Goal: Communication & Community: Share content

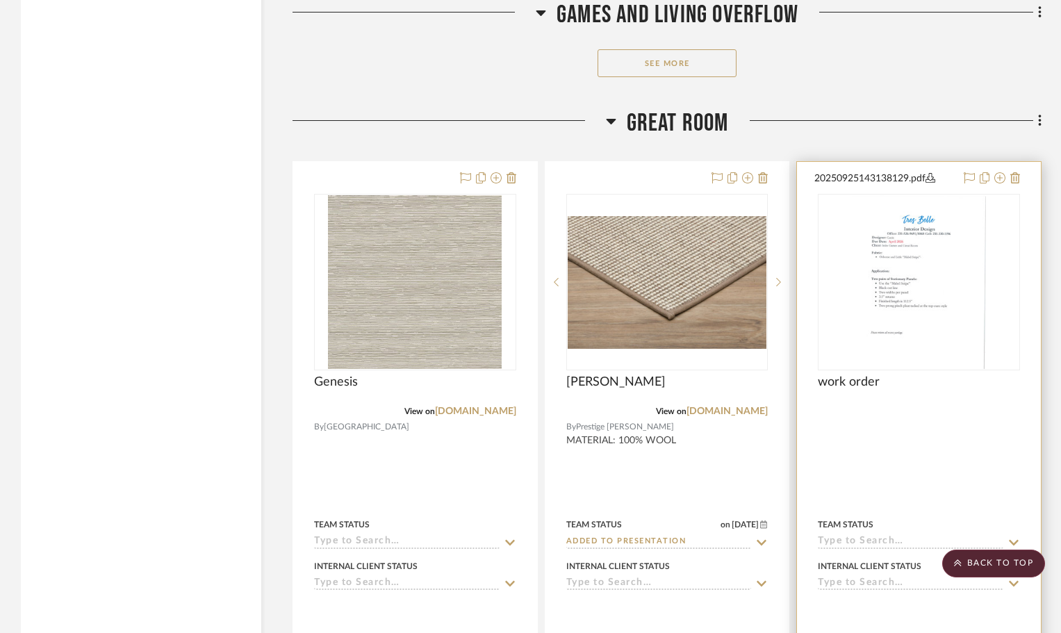
scroll to position [6253, 0]
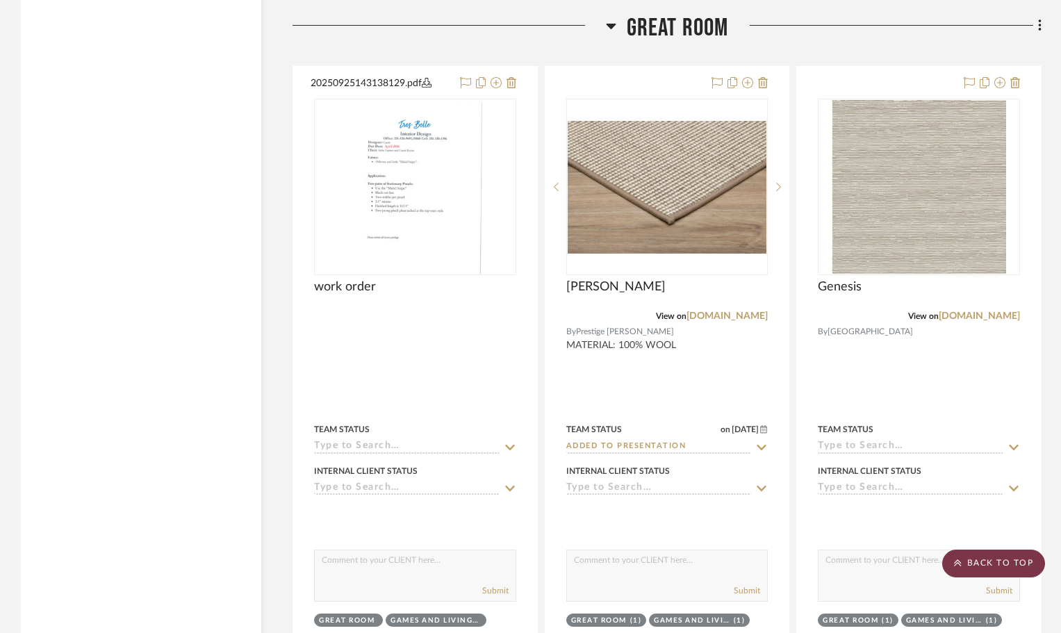
click at [997, 558] on scroll-to-top-button "BACK TO TOP" at bounding box center [993, 564] width 103 height 28
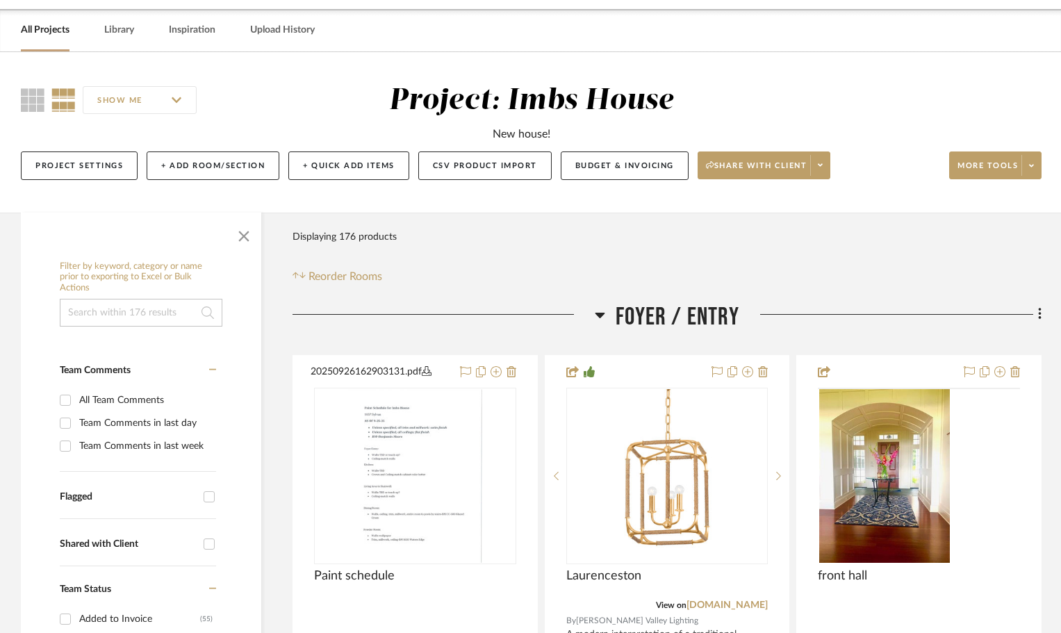
scroll to position [0, 0]
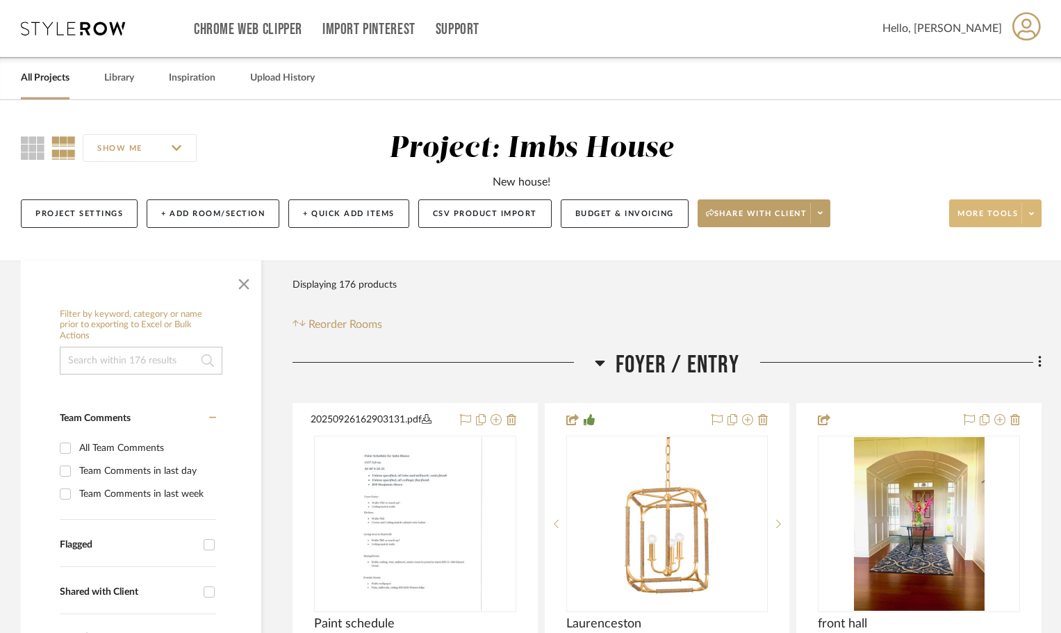
click at [982, 215] on span "More tools" at bounding box center [987, 218] width 60 height 21
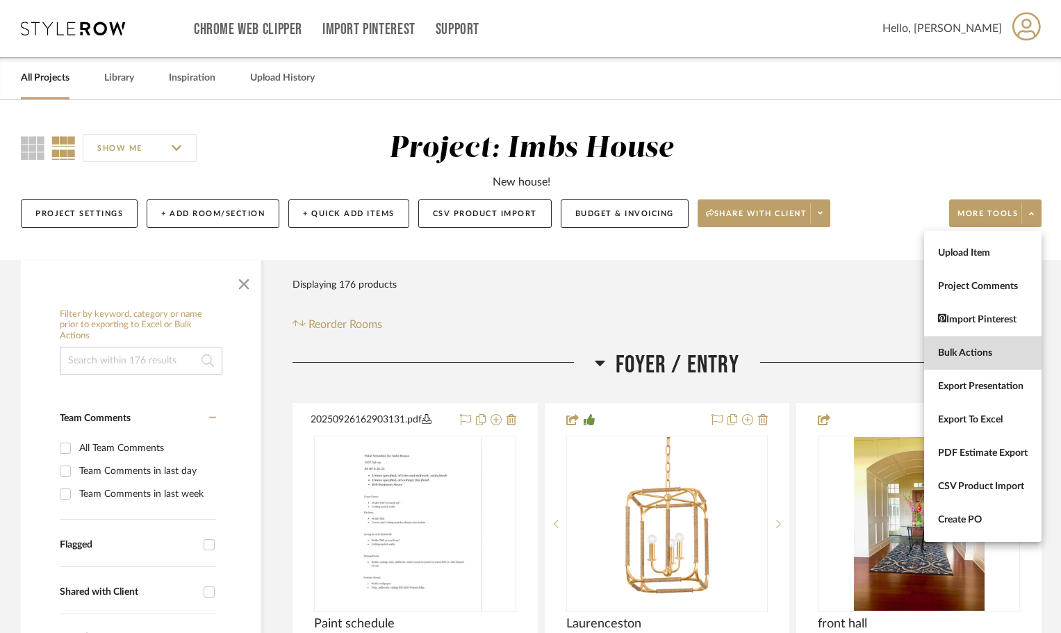
click at [976, 354] on span "Bulk Actions" at bounding box center [983, 353] width 90 height 12
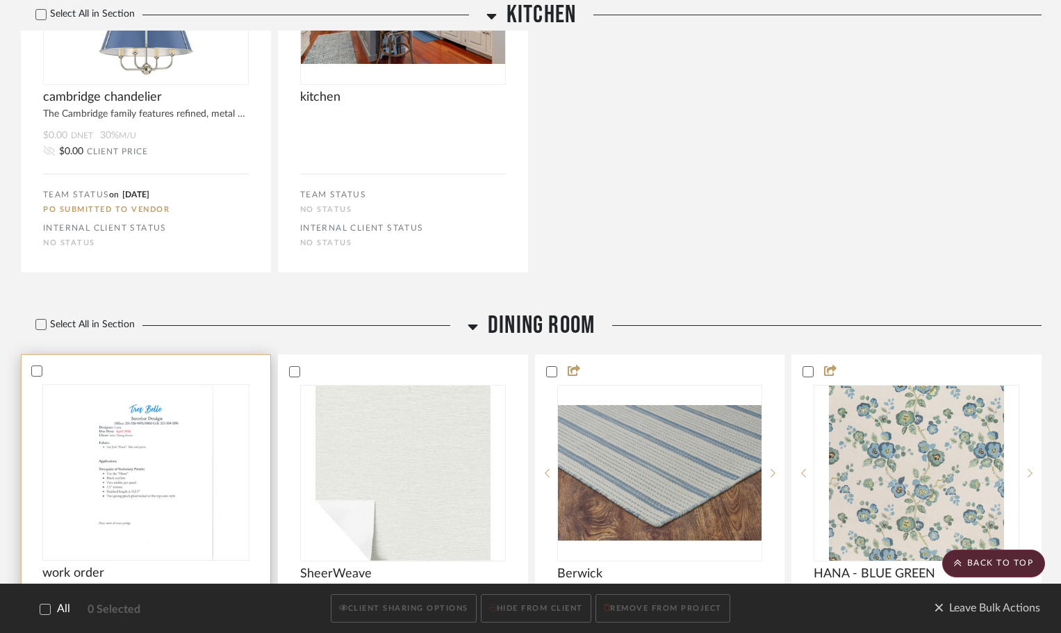
scroll to position [1531, 0]
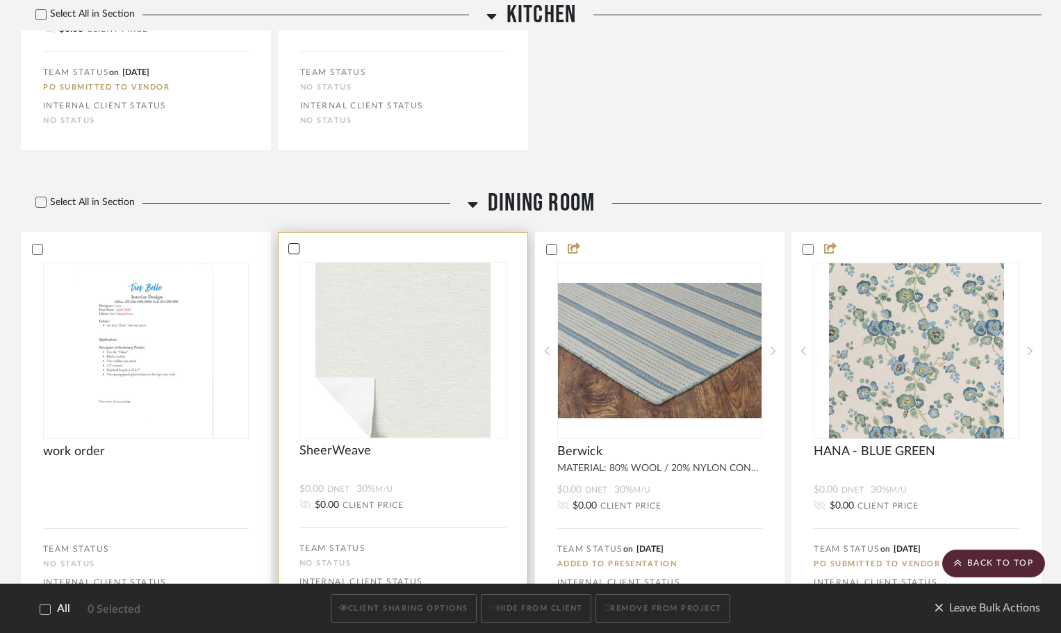
click at [293, 249] on icon at bounding box center [294, 249] width 10 height 10
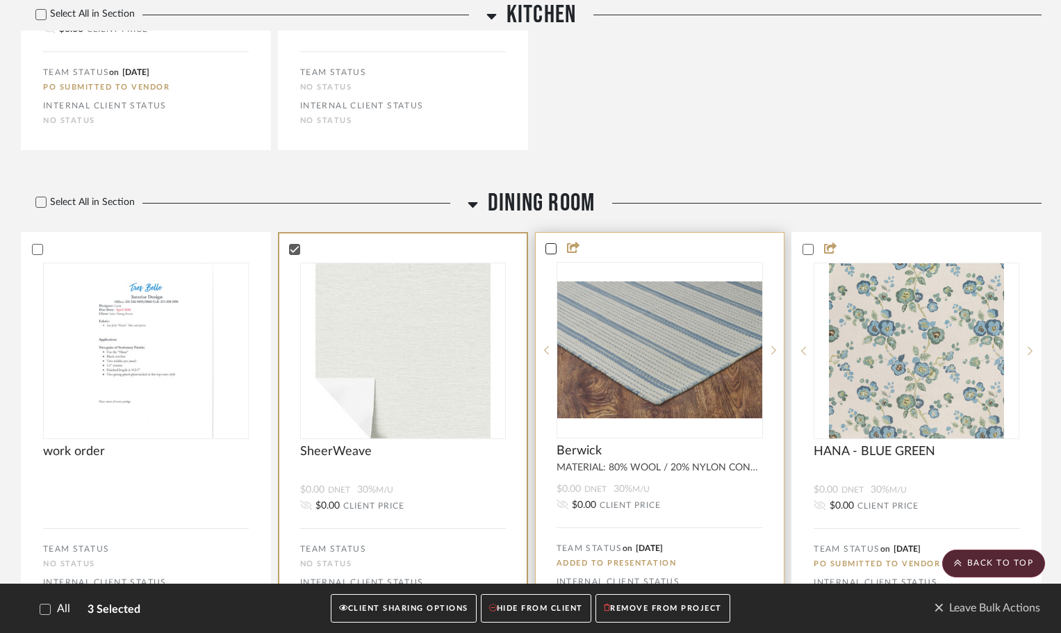
click at [551, 247] on icon at bounding box center [551, 249] width 10 height 10
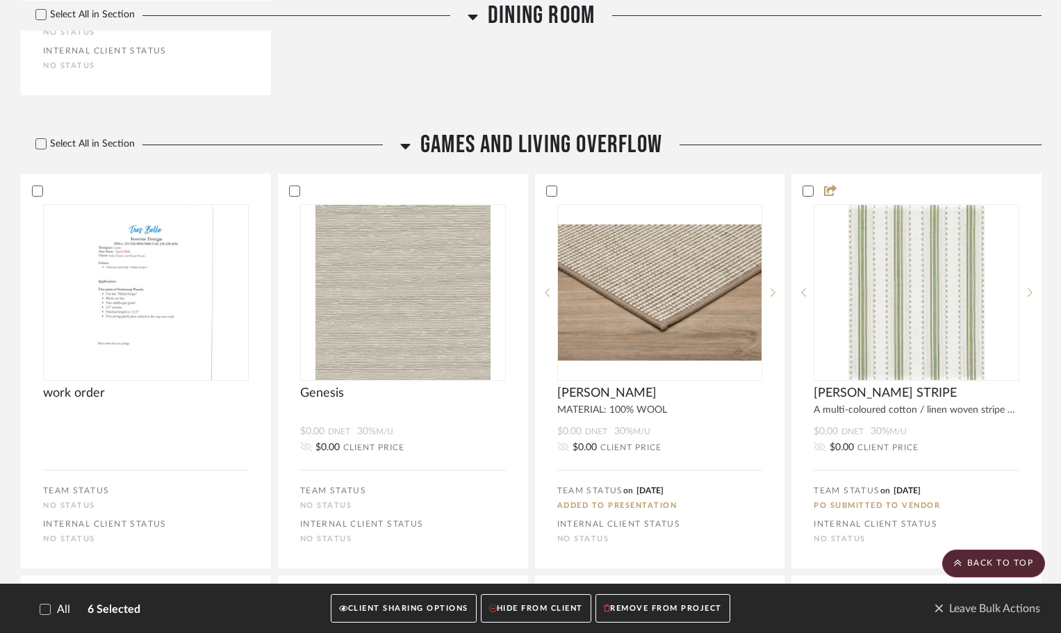
scroll to position [3267, 0]
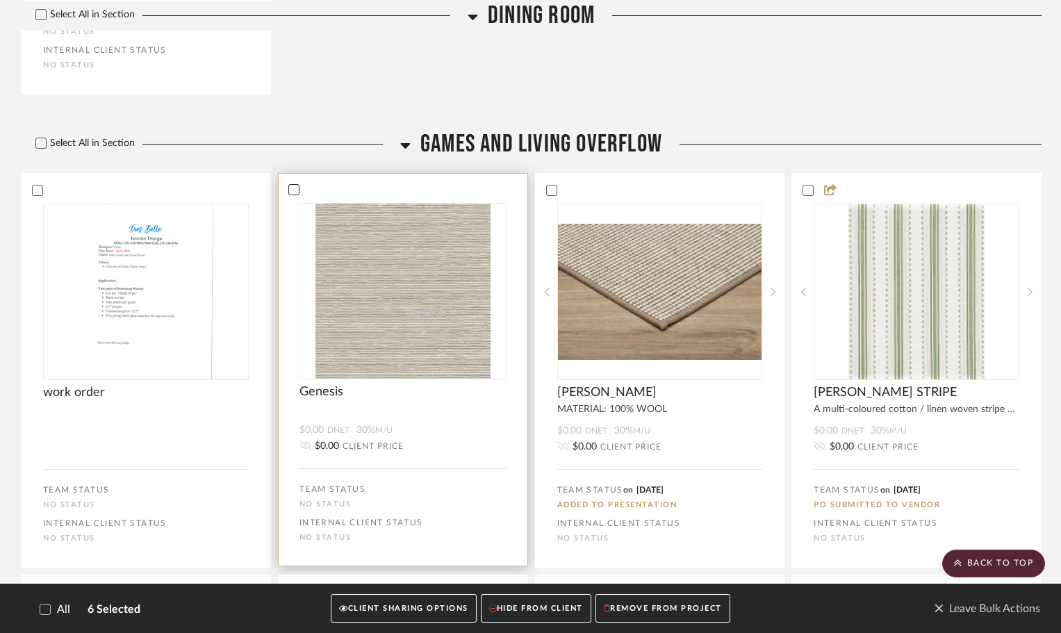
click at [290, 188] on icon at bounding box center [294, 190] width 10 height 10
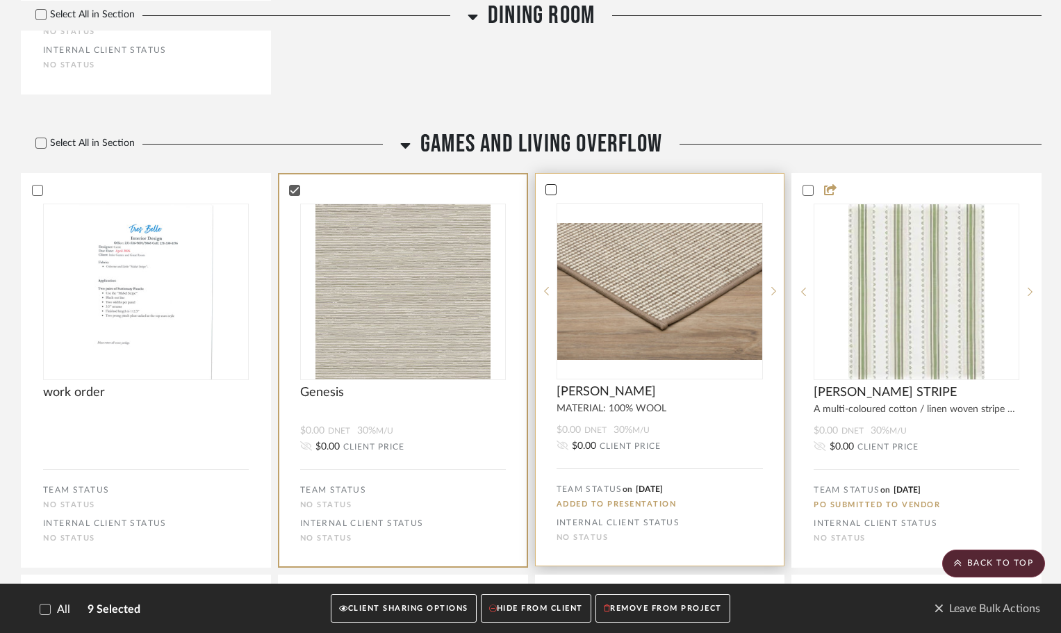
click at [548, 186] on icon at bounding box center [551, 190] width 10 height 10
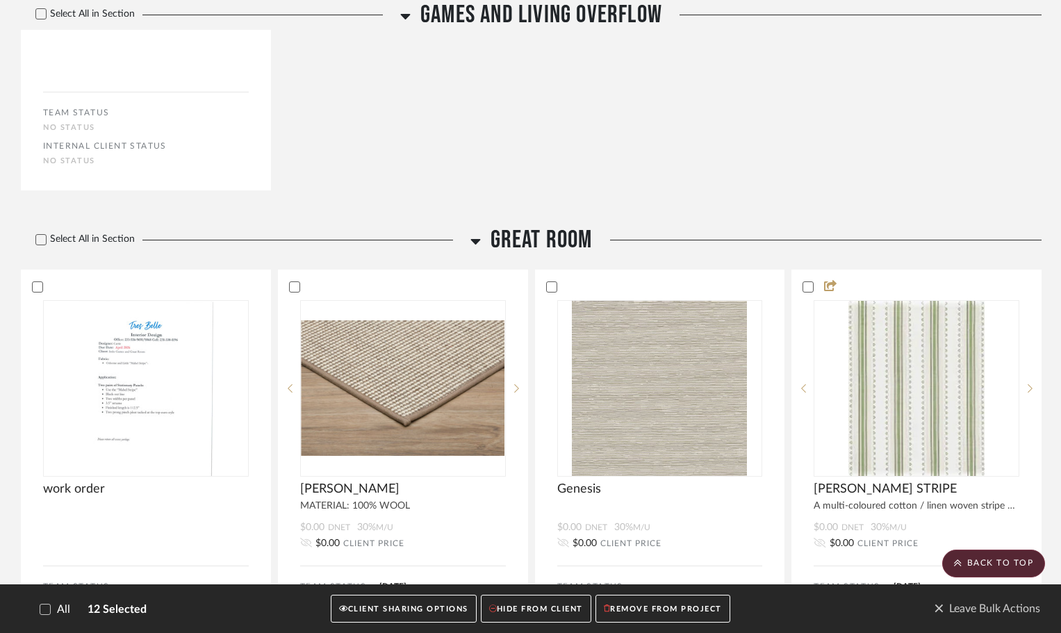
scroll to position [4796, 0]
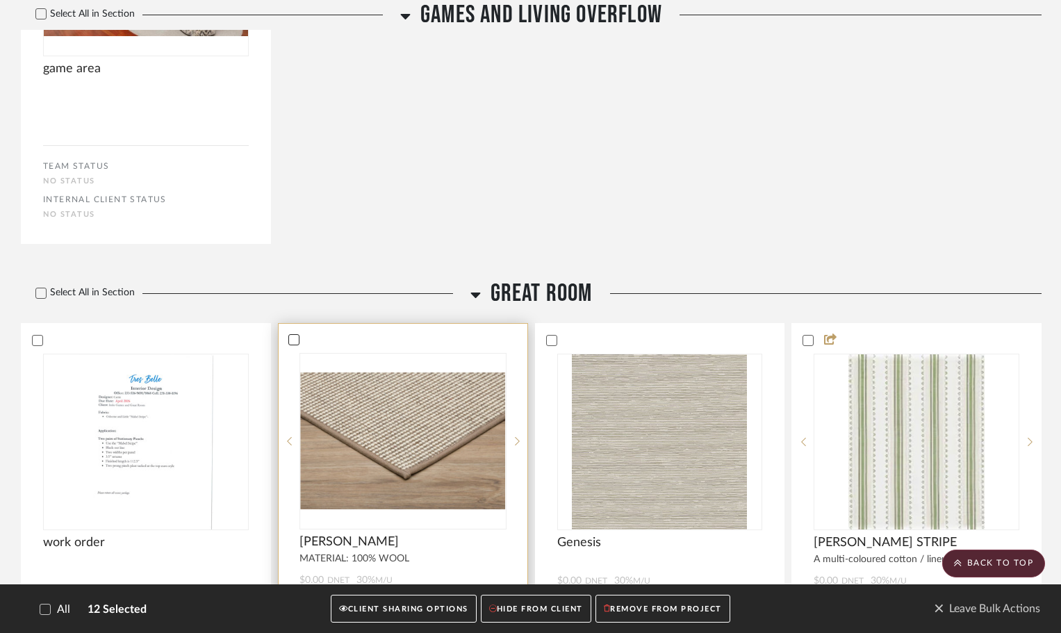
click at [294, 338] on icon at bounding box center [294, 340] width 10 height 10
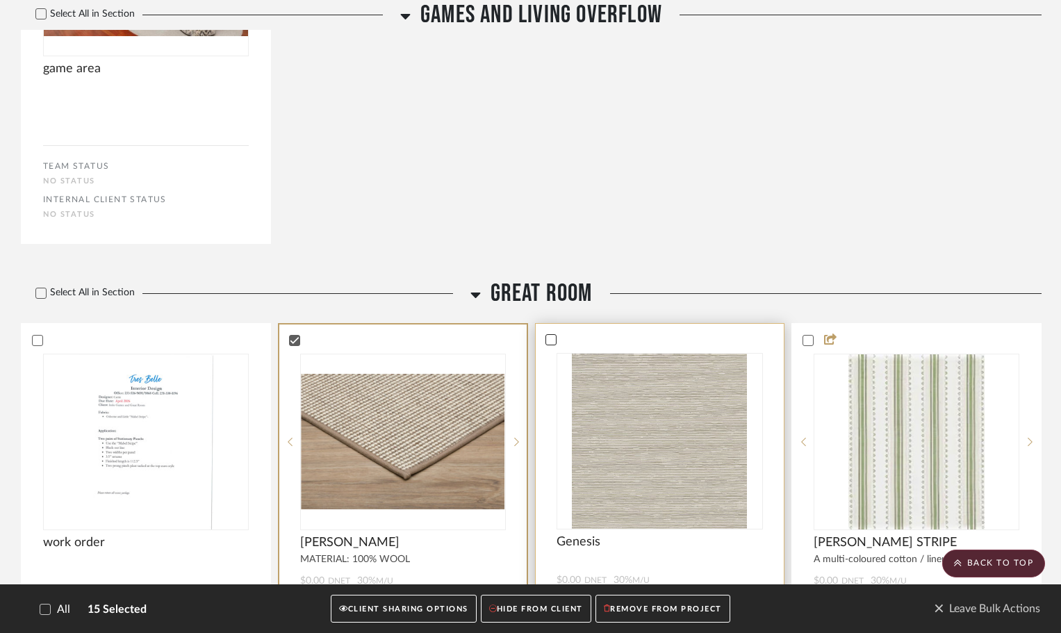
click at [547, 340] on icon at bounding box center [550, 339] width 9 height 7
click at [436, 604] on button "CLIENT SHARING OPTIONS" at bounding box center [403, 609] width 145 height 28
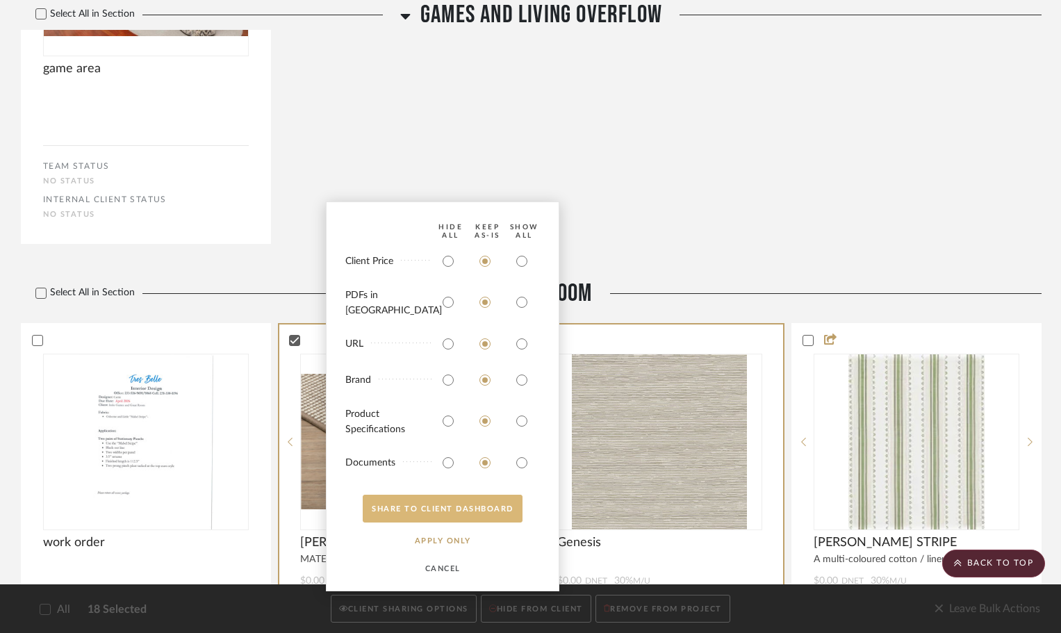
click at [466, 504] on button "SHARE TO CLIENT Dashboard" at bounding box center [443, 509] width 160 height 28
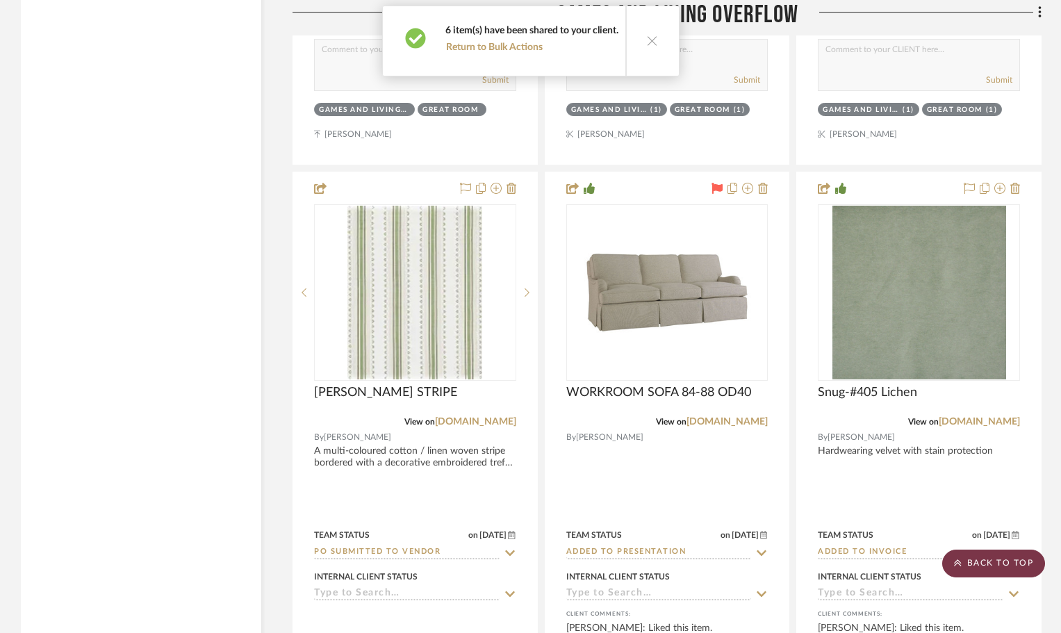
click at [986, 562] on scroll-to-top-button "BACK TO TOP" at bounding box center [993, 564] width 103 height 28
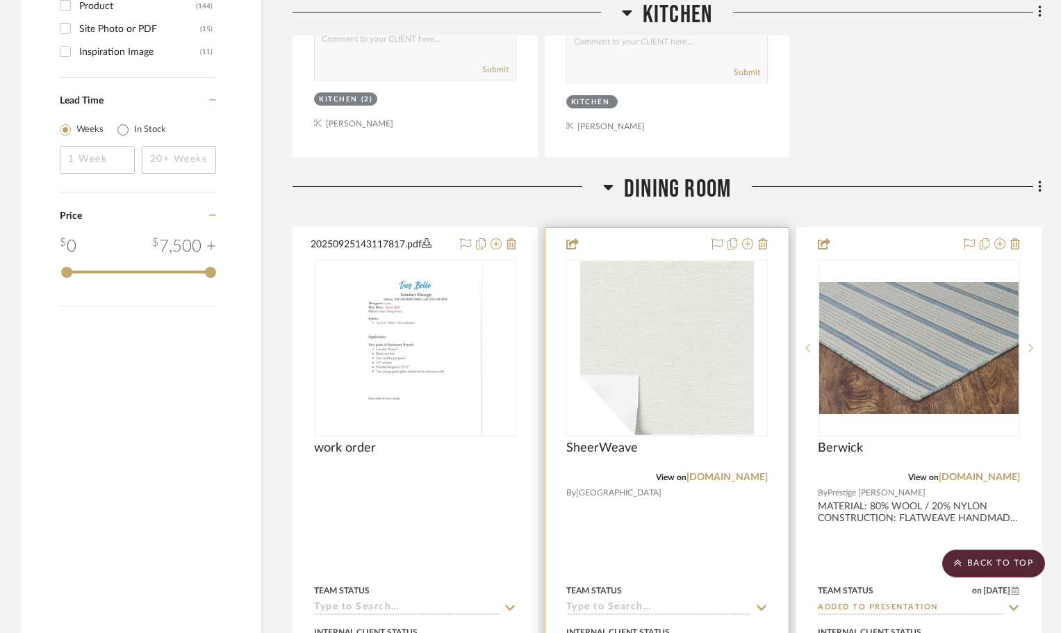
scroll to position [2154, 0]
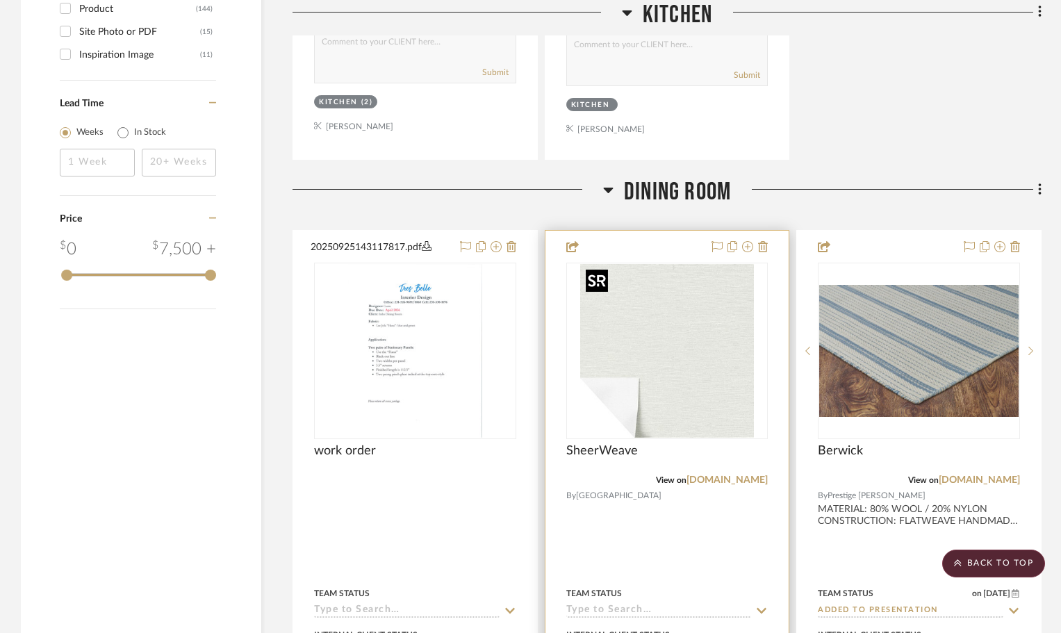
click at [0, 0] on img at bounding box center [0, 0] width 0 height 0
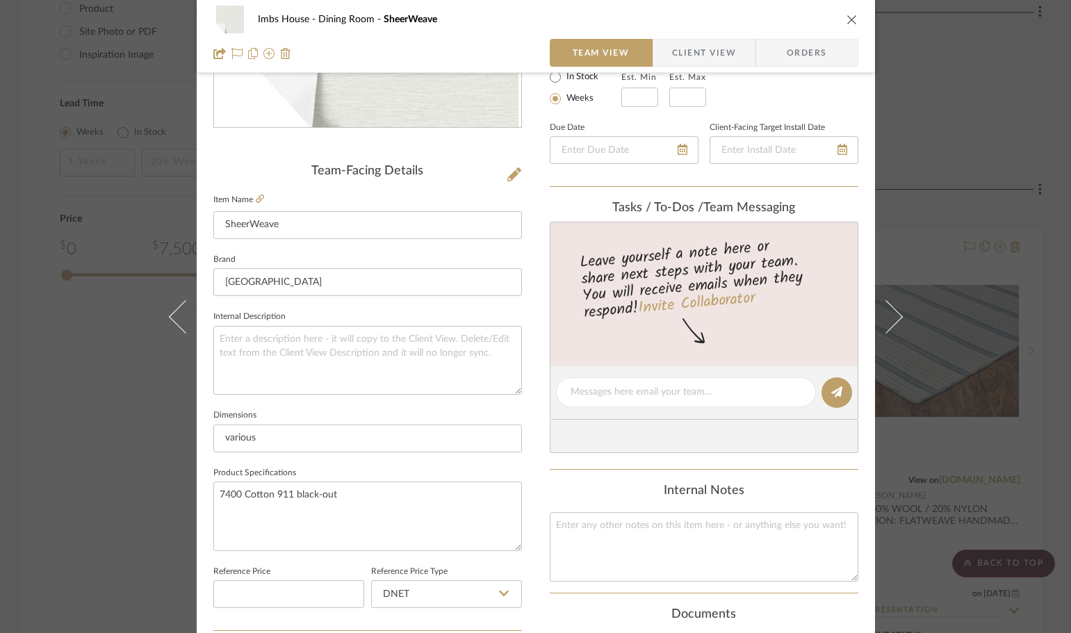
scroll to position [278, 0]
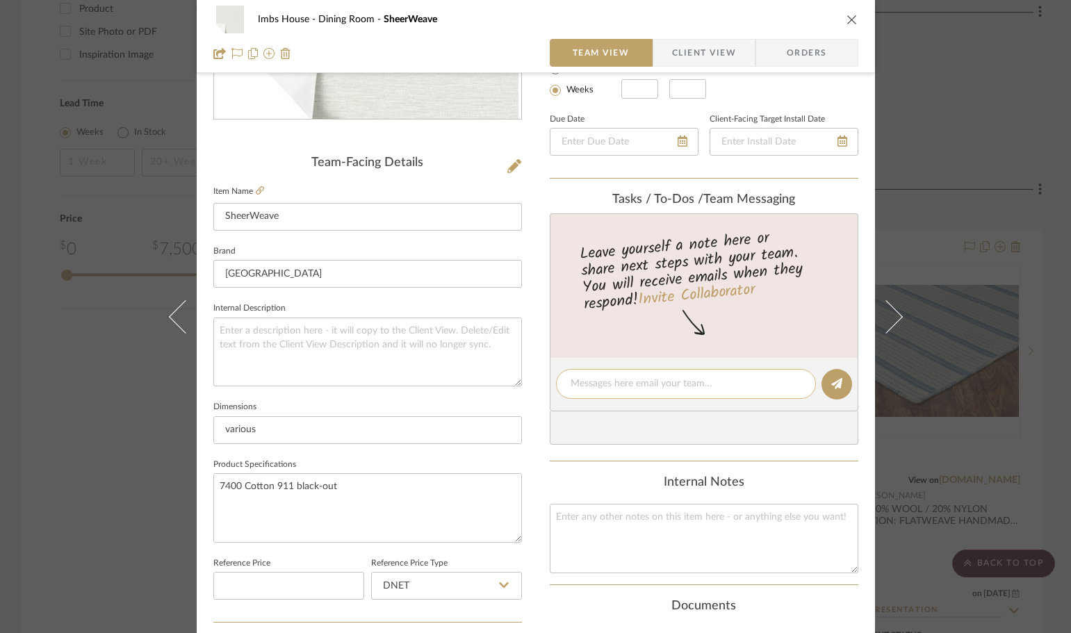
click at [588, 384] on textarea at bounding box center [685, 384] width 231 height 15
type textarea "Sheerweave in black-out"
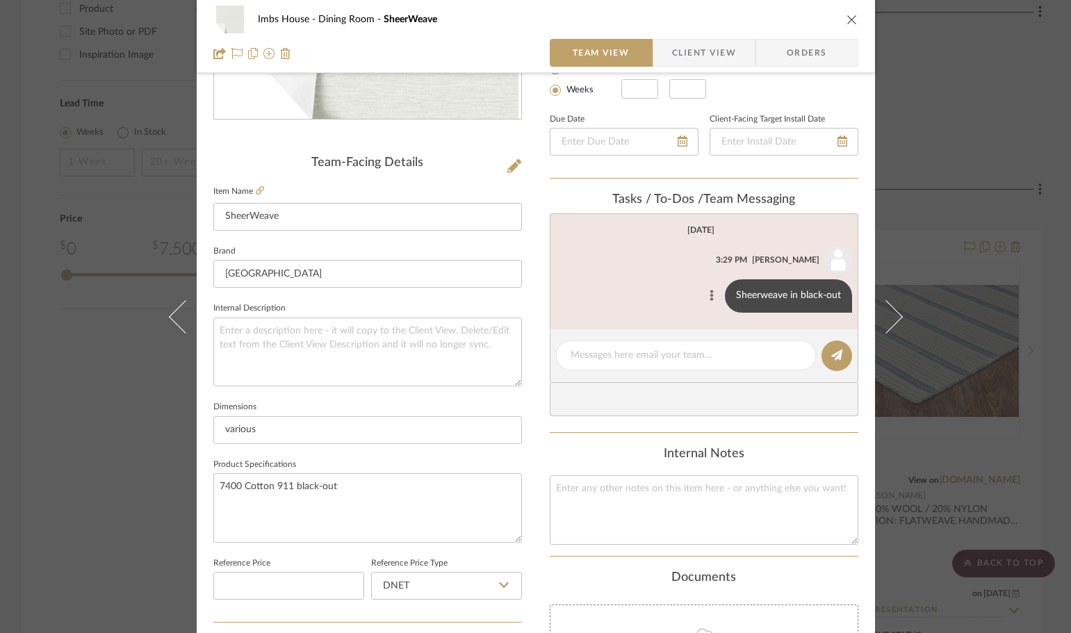
click at [709, 295] on icon at bounding box center [710, 295] width 3 height 11
click at [633, 276] on span "Edit Message" at bounding box center [641, 279] width 57 height 12
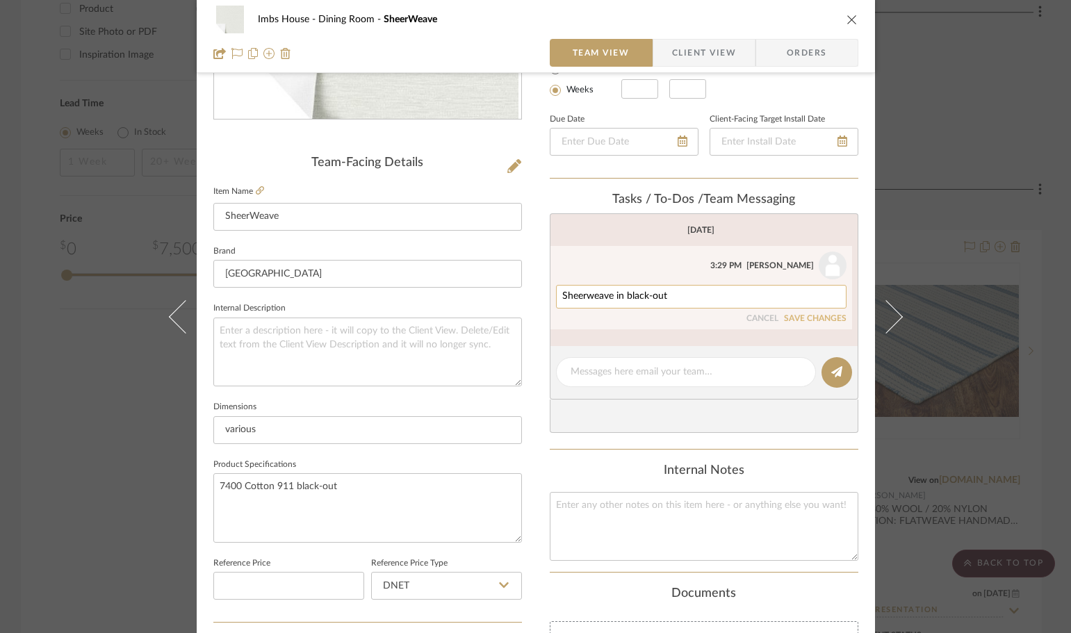
click at [670, 293] on textarea "Sheerweave in black-out" at bounding box center [701, 296] width 278 height 11
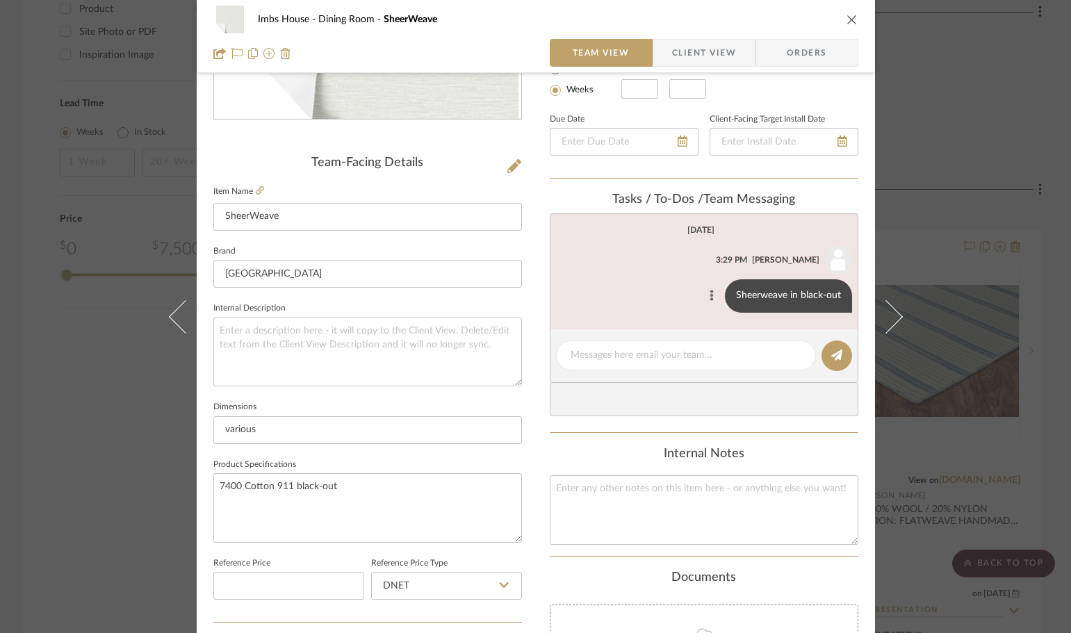
click at [709, 291] on icon at bounding box center [711, 295] width 4 height 11
click at [647, 272] on button "Edit Message" at bounding box center [650, 279] width 96 height 33
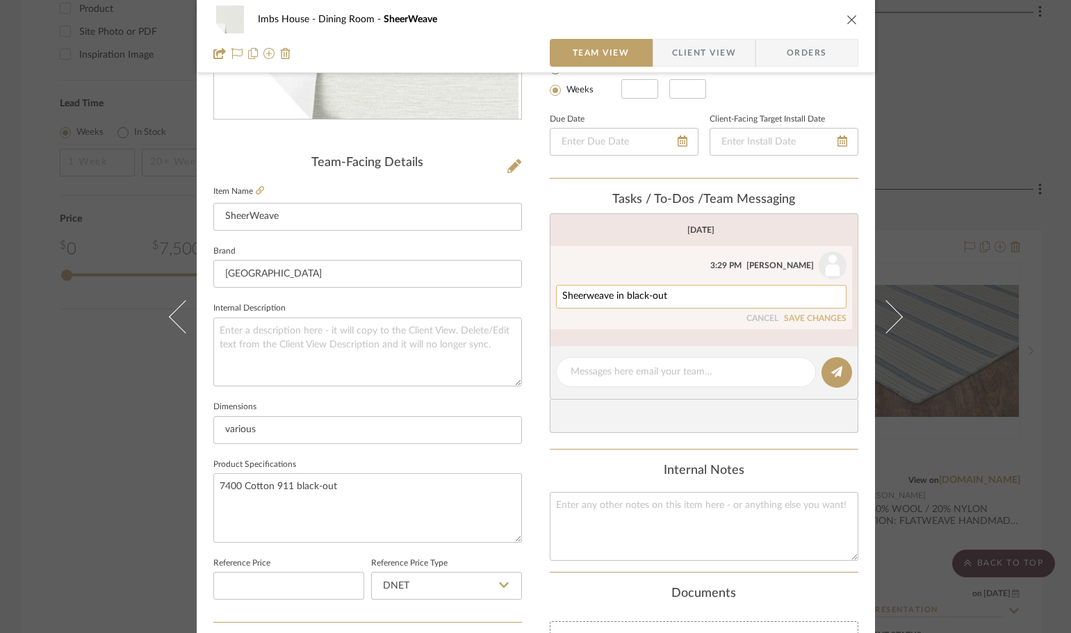
click at [691, 295] on textarea "Sheerweave in black-out" at bounding box center [701, 296] width 278 height 11
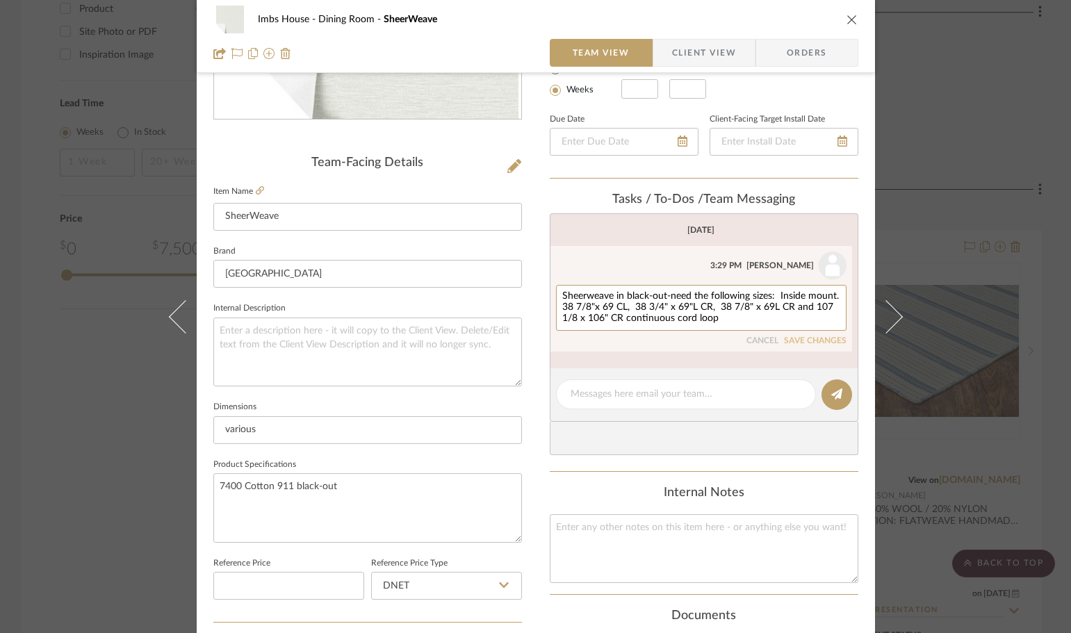
type textarea "Sheerweave in black-out-need the following sizes: Inside mount. 38 7/8"x 69 CL,…"
click at [810, 338] on button "SAVE CHANGES" at bounding box center [815, 341] width 63 height 10
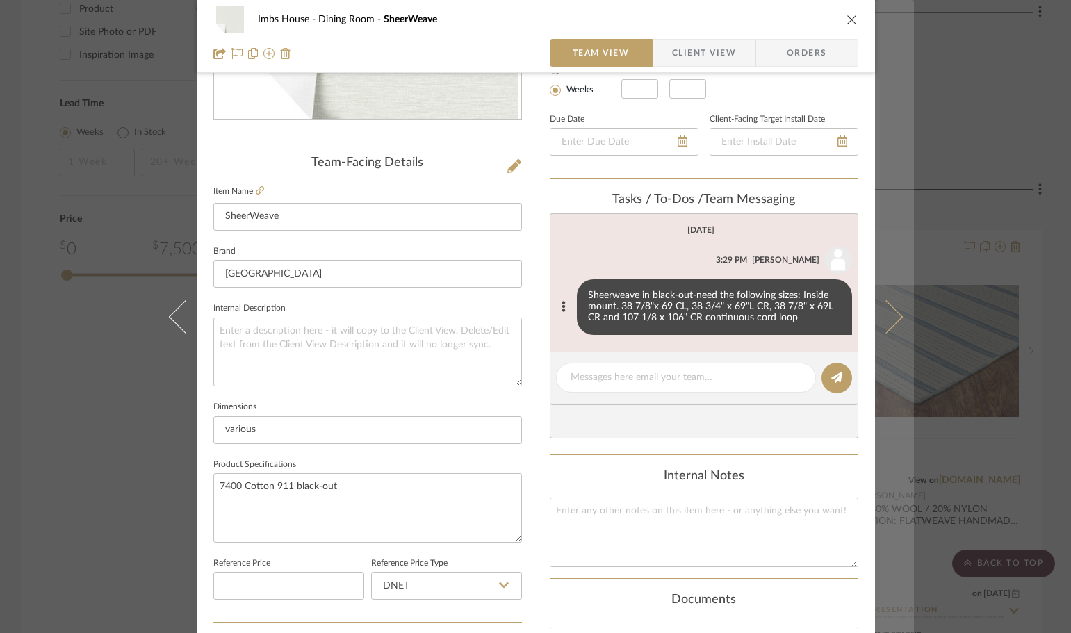
click at [884, 318] on icon at bounding box center [884, 315] width 33 height 33
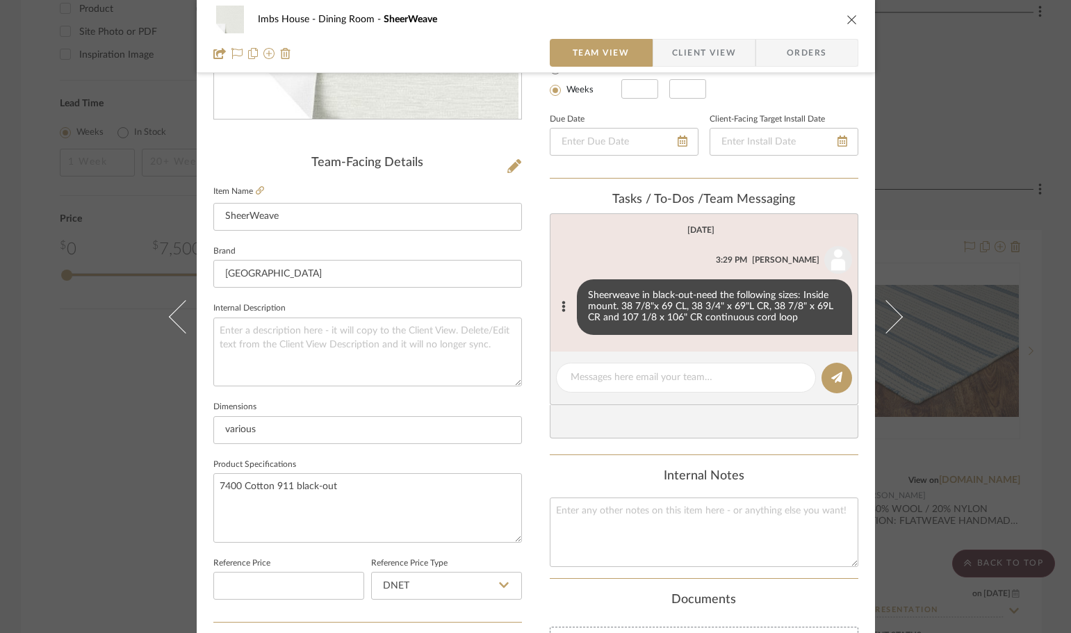
scroll to position [0, 0]
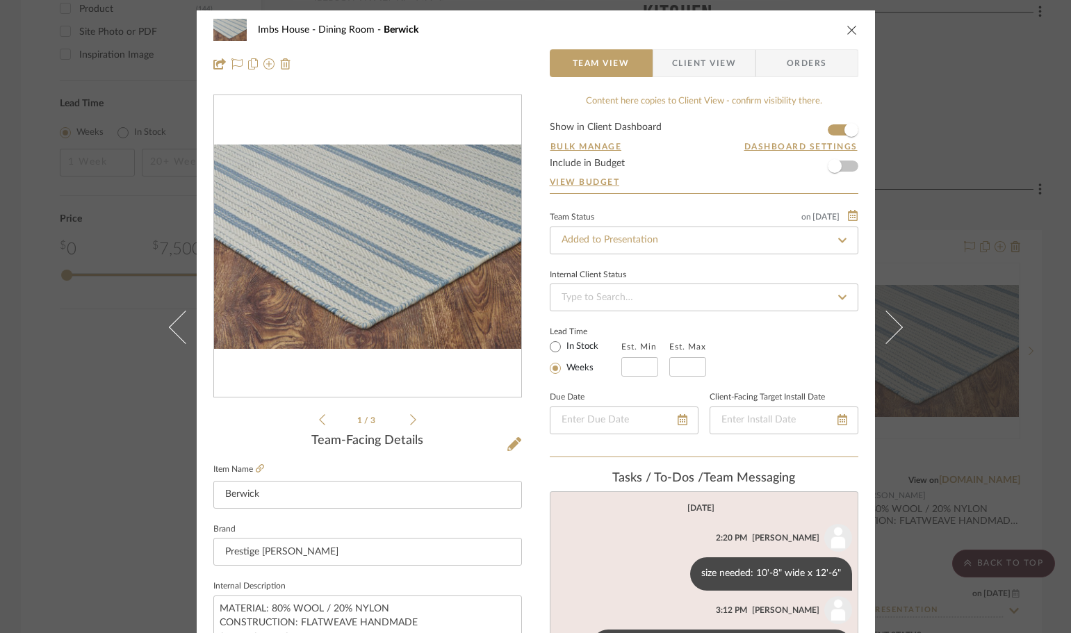
click at [920, 211] on div "Imbs House Dining Room Berwick Team View Client View Orders 1 / 3 Team-Facing D…" at bounding box center [535, 316] width 1071 height 633
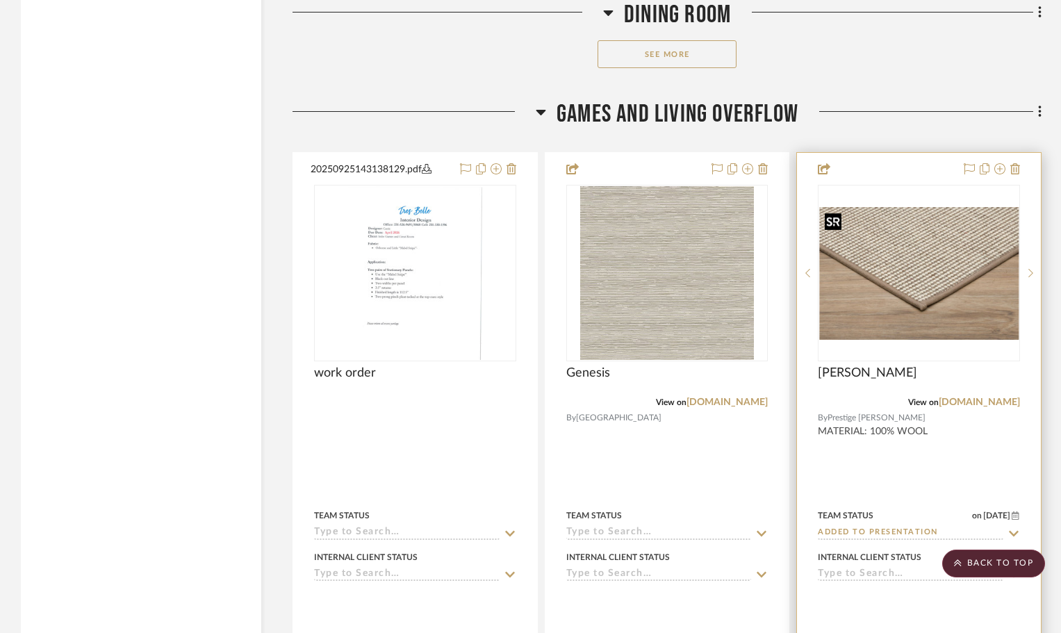
scroll to position [4307, 0]
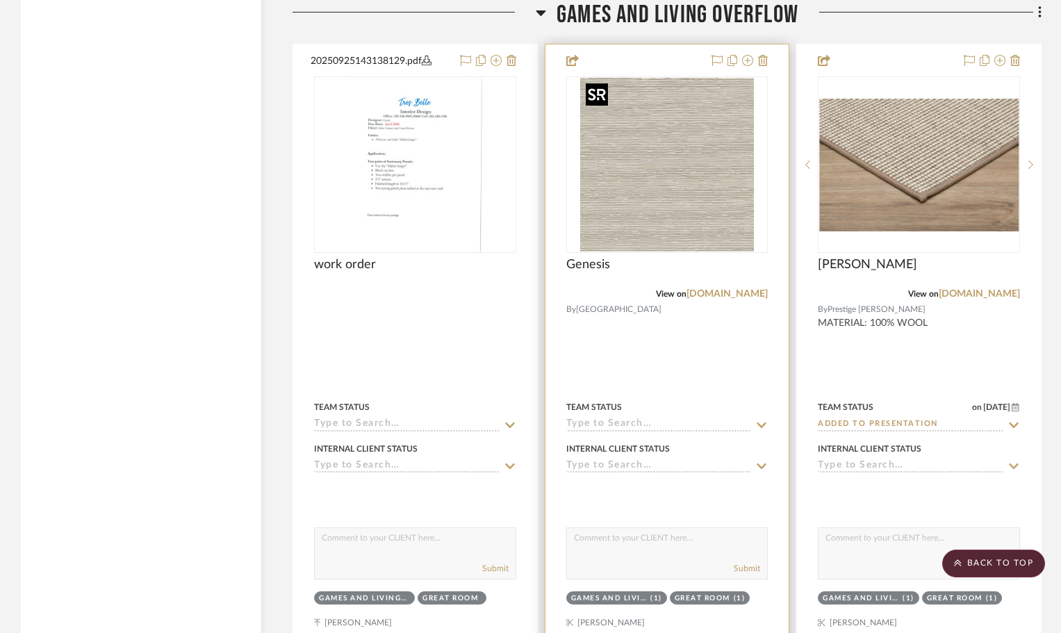
click at [0, 0] on img at bounding box center [0, 0] width 0 height 0
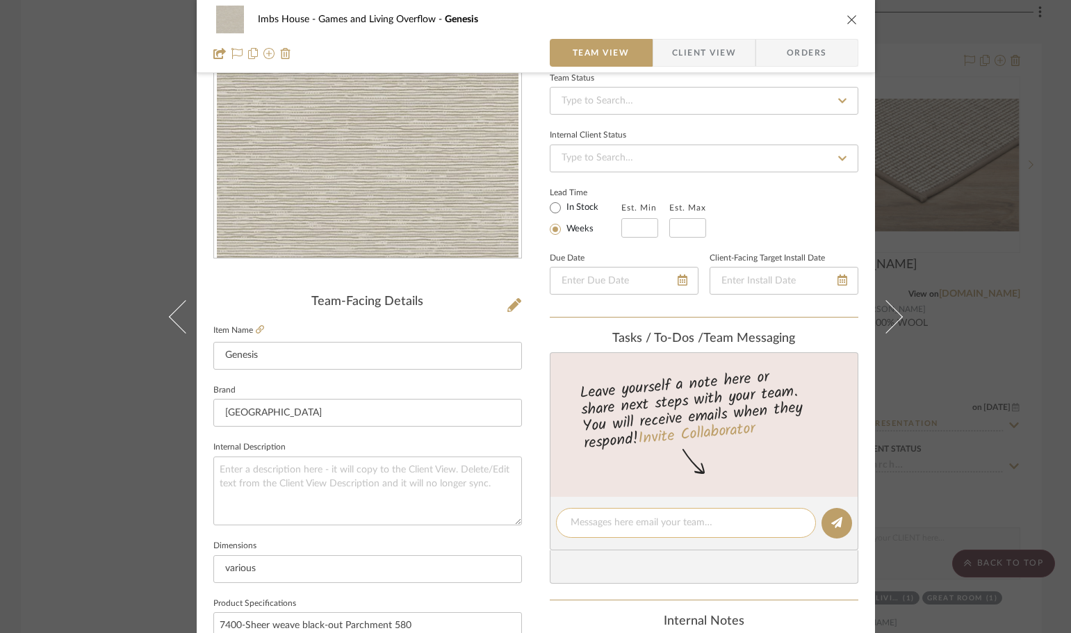
scroll to position [347, 0]
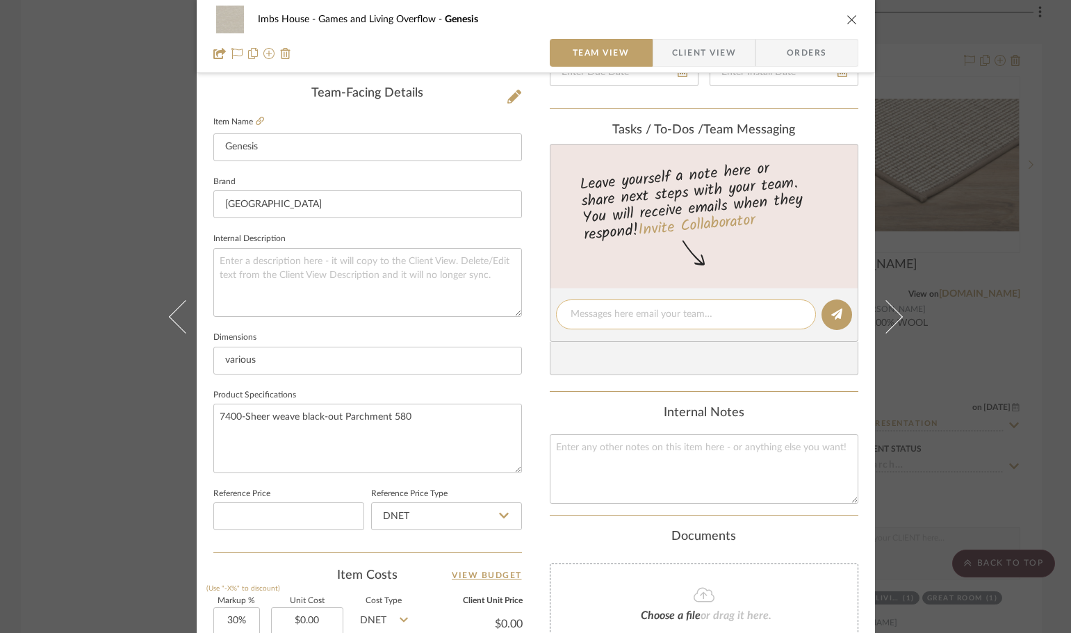
click at [582, 305] on div at bounding box center [686, 314] width 260 height 30
click at [580, 312] on textarea at bounding box center [685, 314] width 231 height 15
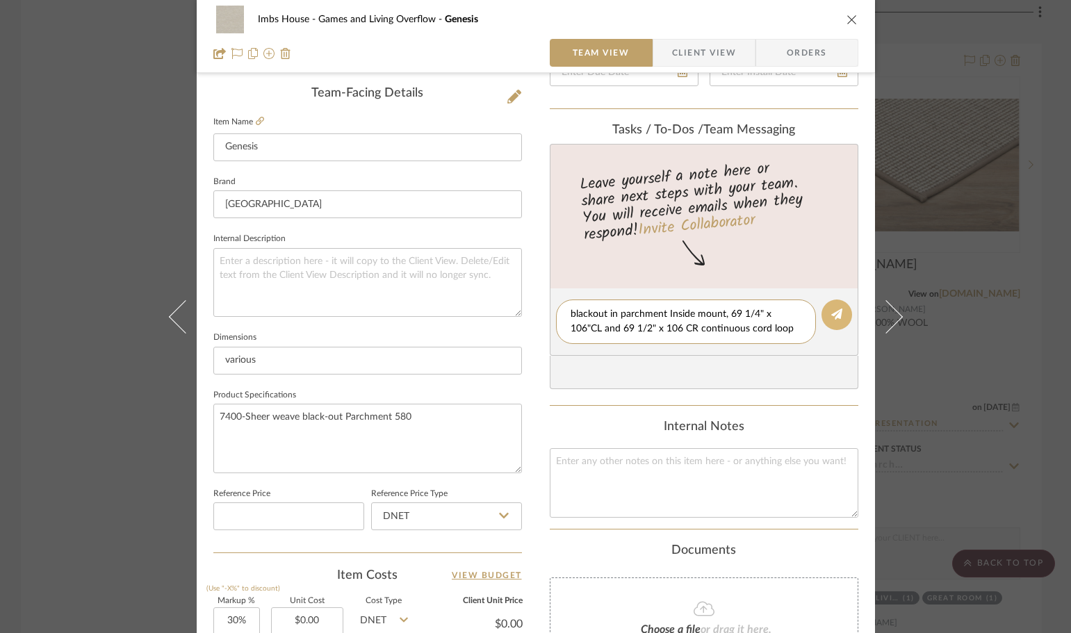
type textarea "blackout in parchment Inside mount, 69 1/4" x 106"CL and 69 1/2" x 106 CR conti…"
click at [831, 315] on icon at bounding box center [836, 313] width 11 height 11
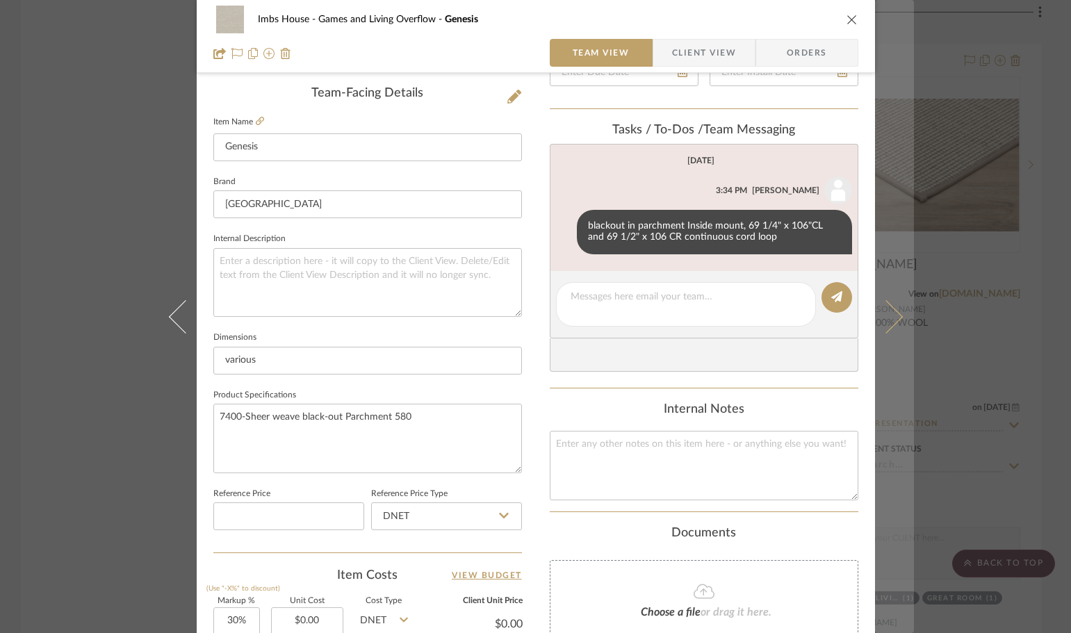
click at [891, 314] on icon at bounding box center [884, 315] width 33 height 33
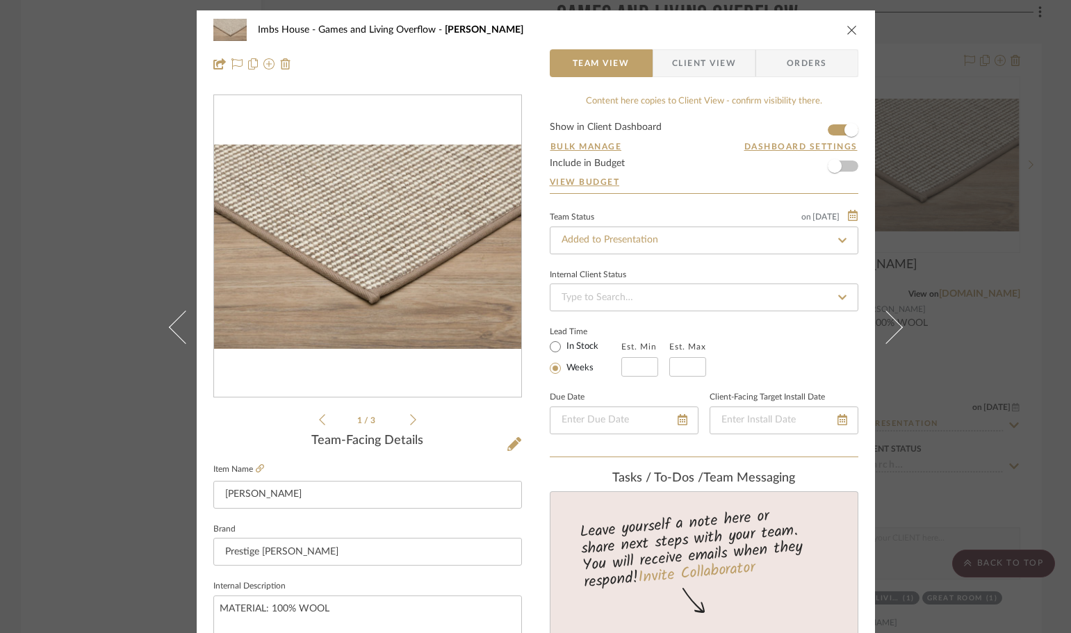
click at [891, 314] on button at bounding box center [894, 326] width 39 height 633
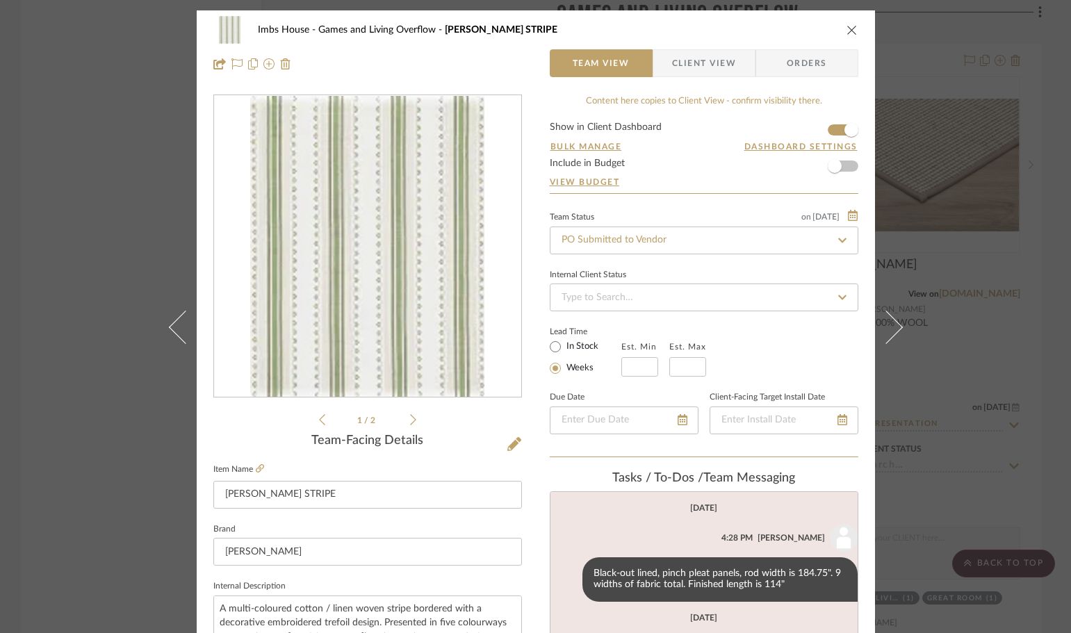
scroll to position [244, 0]
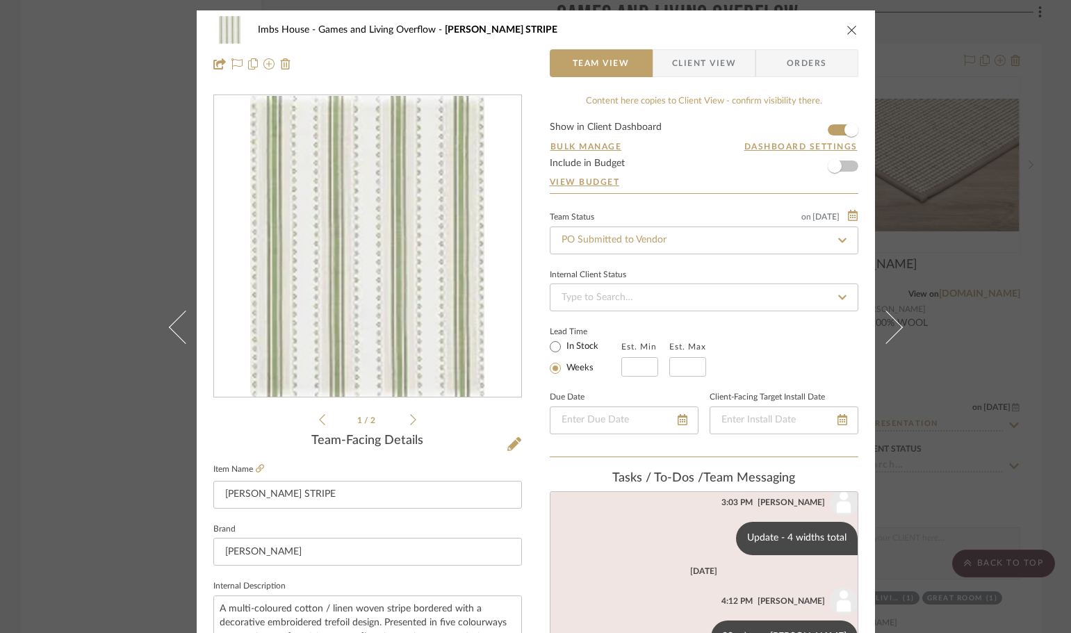
click at [846, 28] on icon "close" at bounding box center [851, 29] width 11 height 11
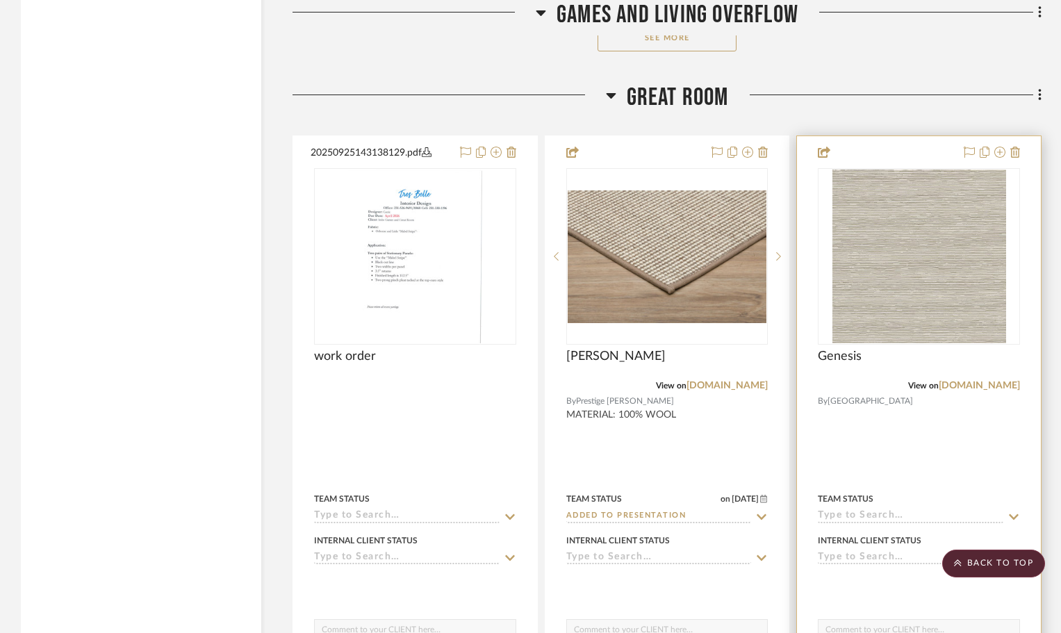
scroll to position [6322, 0]
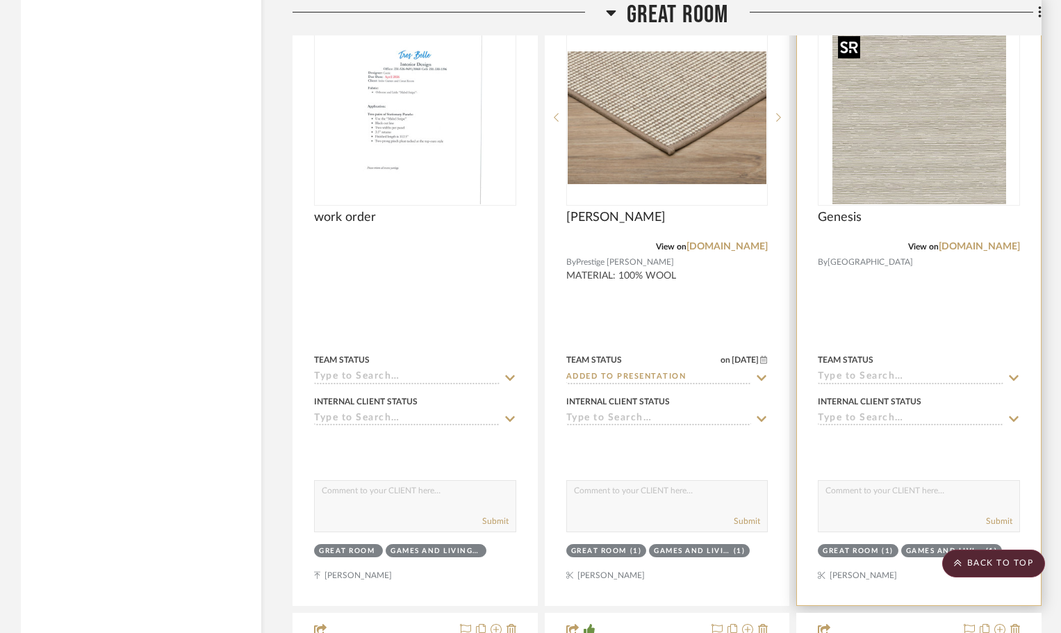
click at [943, 161] on img "0" at bounding box center [919, 118] width 174 height 174
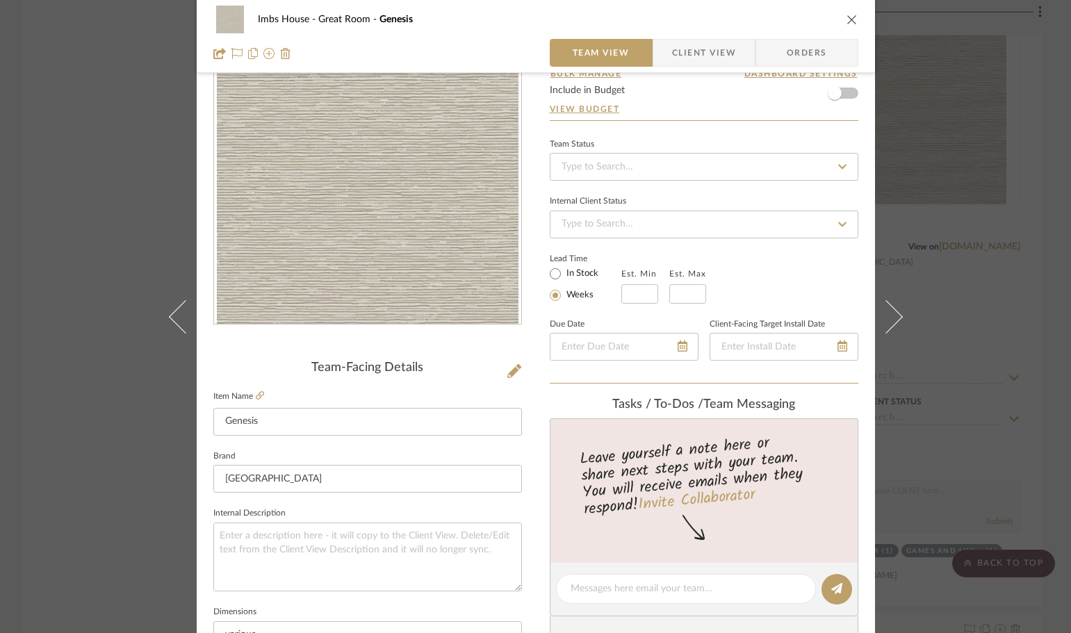
scroll to position [139, 0]
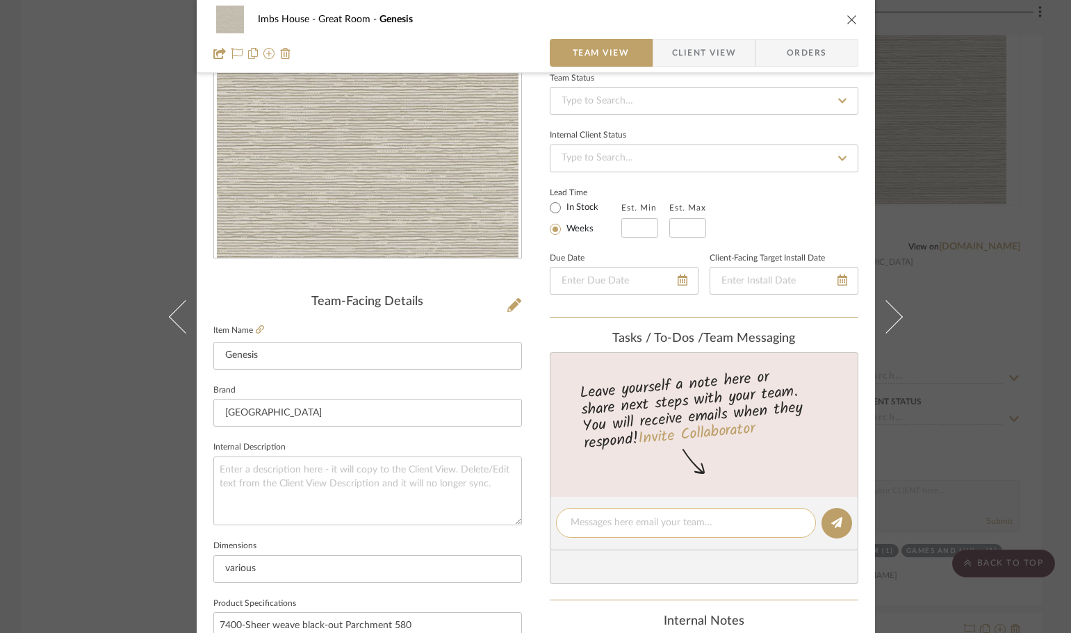
click at [605, 525] on textarea at bounding box center [685, 523] width 231 height 15
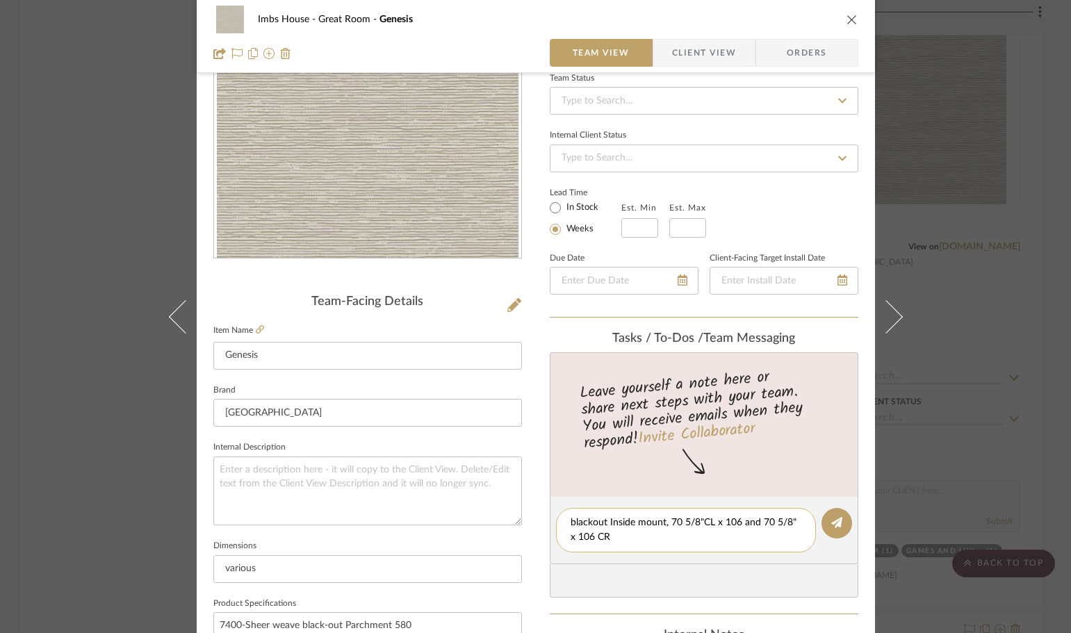
click at [709, 523] on textarea "blackout Inside mount, 70 5/8"CL x 106 and 70 5/8" x 106 CR" at bounding box center [685, 530] width 231 height 29
click at [722, 522] on textarea "blackout Inside mount, 70 5/8" x 106 and 70 5/8" x 106 CR" at bounding box center [685, 530] width 231 height 29
click at [613, 536] on textarea "blackout Inside mount, 70 5/8" x 106 CL and 70 5/8" x 106 CR" at bounding box center [685, 530] width 231 height 29
type textarea "blackout Inside mount, 70 5/8" x 106 CL and 70 5/8" x 106 CR continuous cord lo…"
click at [832, 521] on icon at bounding box center [836, 522] width 11 height 11
